Goal: Task Accomplishment & Management: Complete application form

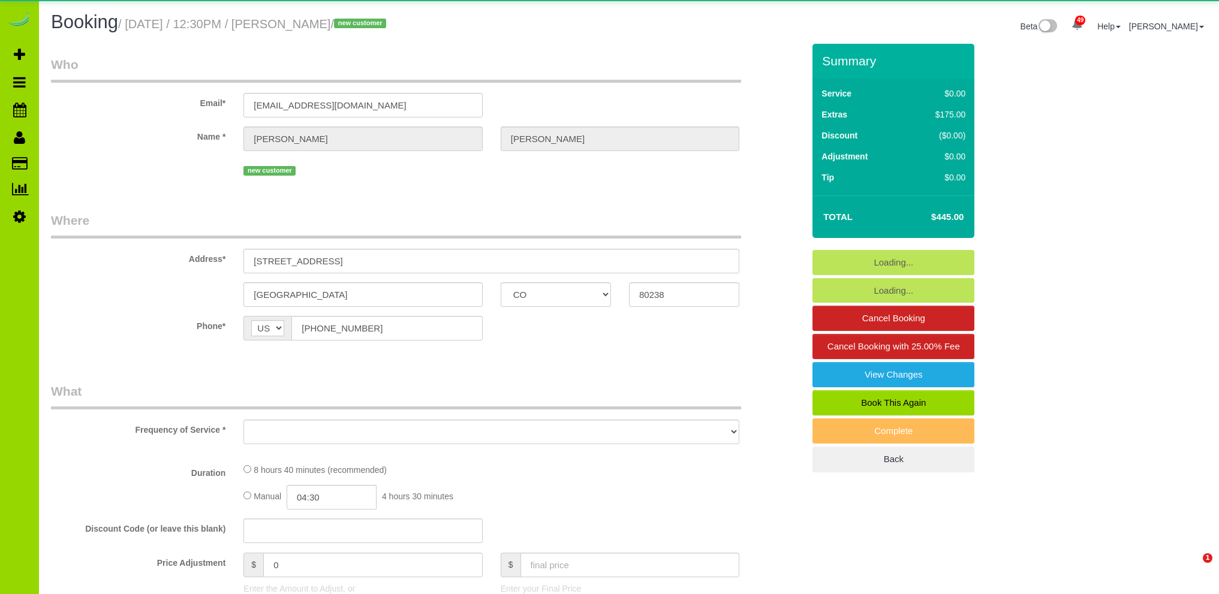
select select "CO"
select select "object:1265"
select select "string:fspay-7ea9cbc3-774d-47ee-aa0b-67be5d1c58e1"
select select "spot1"
select select "number:4"
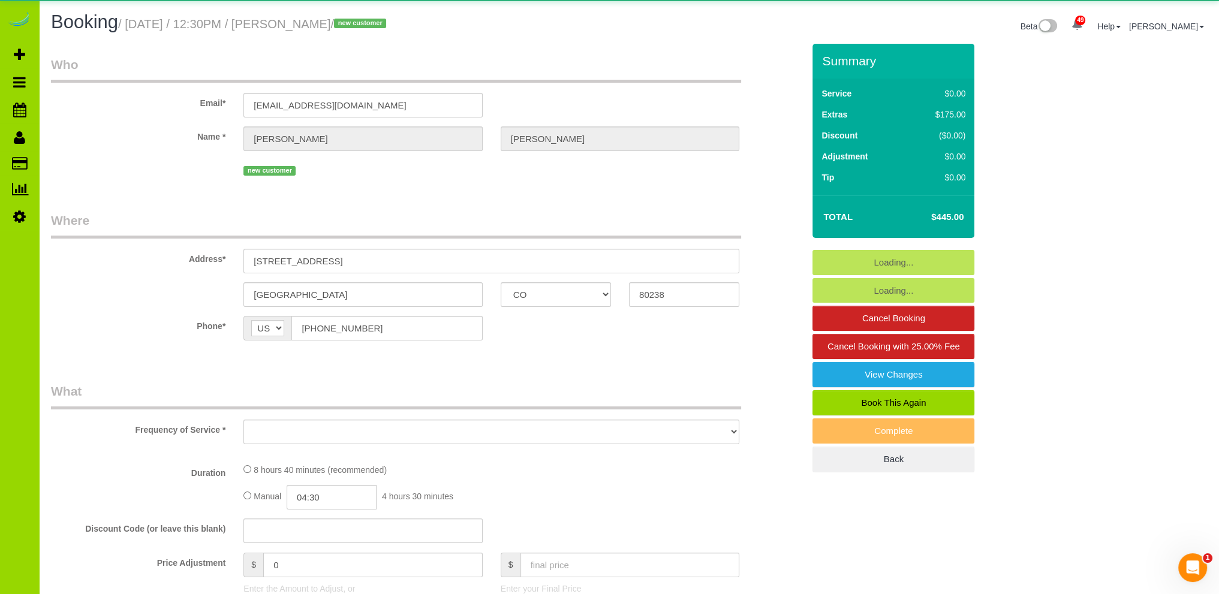
select select "number:14"
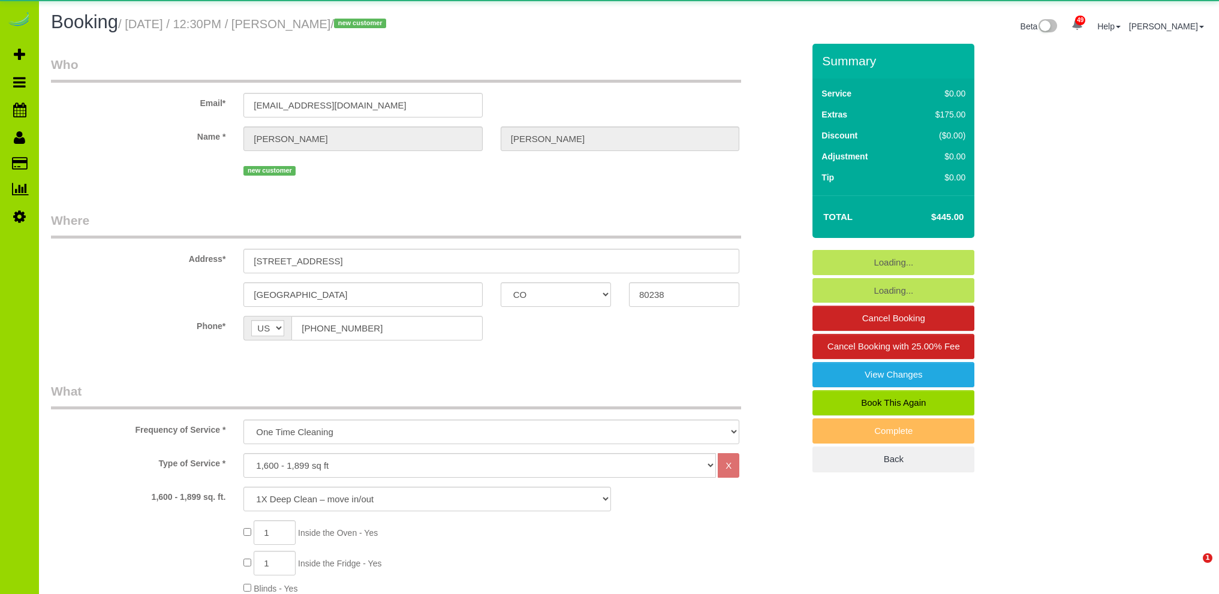
select select "CO"
select select "number:4"
select select "number:14"
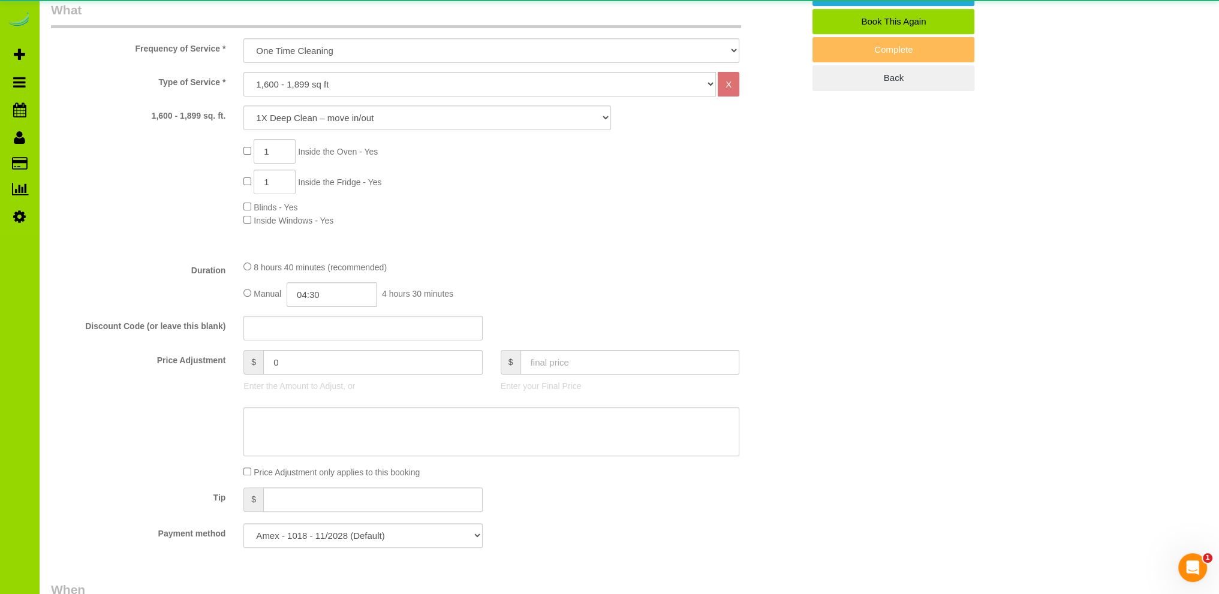
select select "spot1"
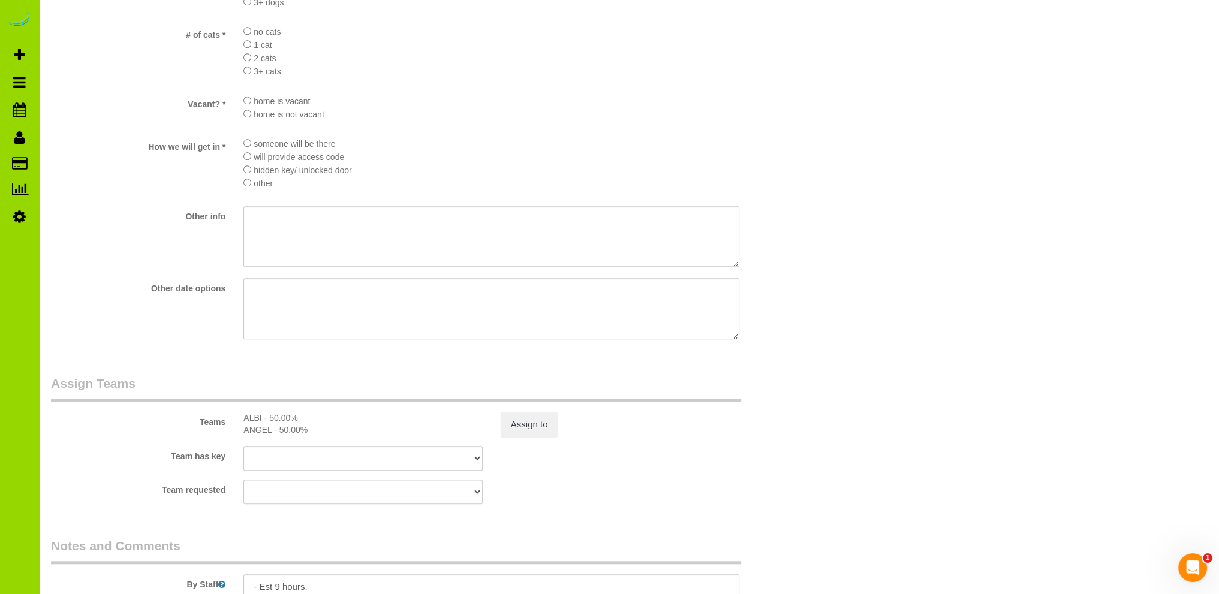
scroll to position [1635, 0]
